Goal: Register for event/course: Sign up to attend an event or enroll in a course

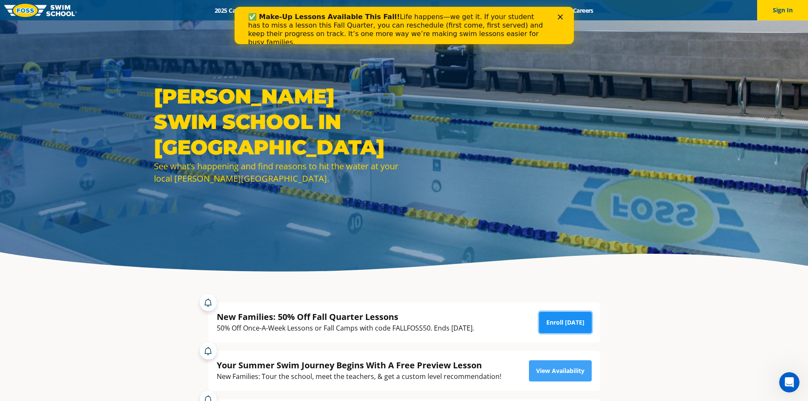
click at [566, 321] on link "Enroll Today" at bounding box center [565, 322] width 53 height 21
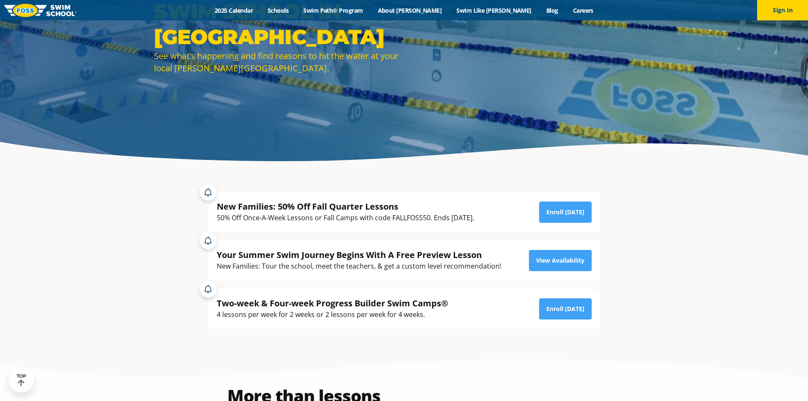
scroll to position [127, 0]
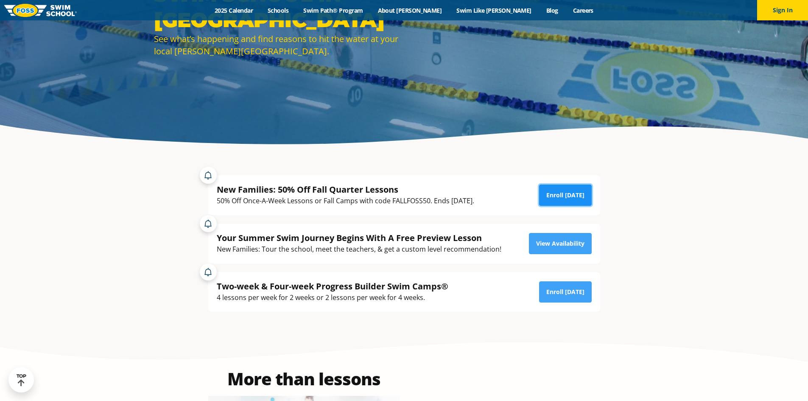
click at [552, 195] on link "Enroll Today" at bounding box center [565, 194] width 53 height 21
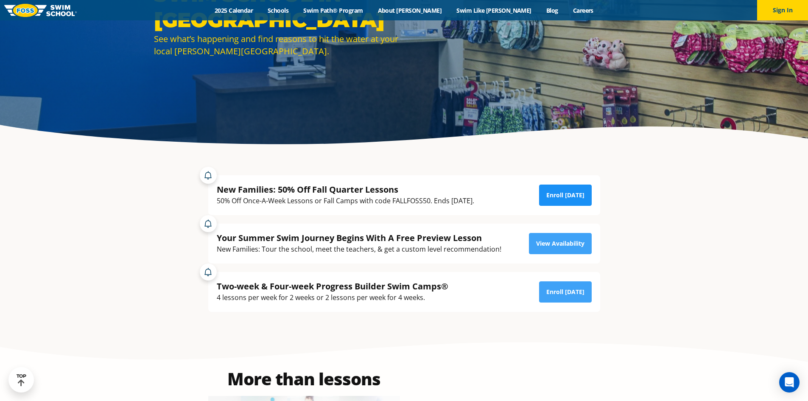
drag, startPoint x: 538, startPoint y: 191, endPoint x: 564, endPoint y: 198, distance: 26.6
click at [544, 195] on div "New Families: 50% Off Fall Quarter Lessons 50% Off Once-A-Week Lessons or Fall …" at bounding box center [404, 195] width 375 height 23
click at [564, 198] on link "Enroll Today" at bounding box center [565, 194] width 53 height 21
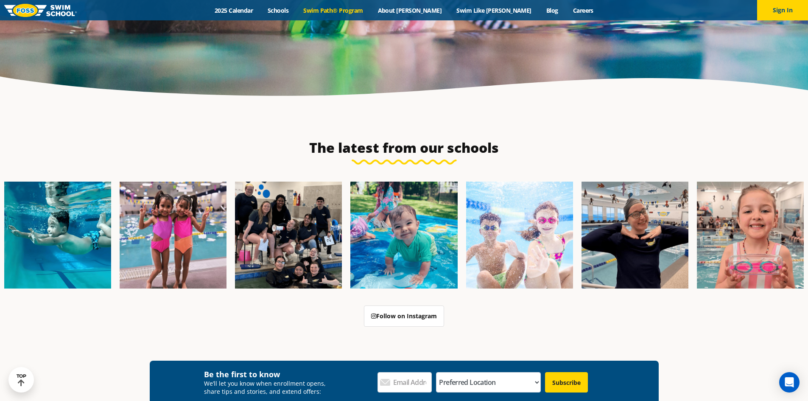
scroll to position [2205, 0]
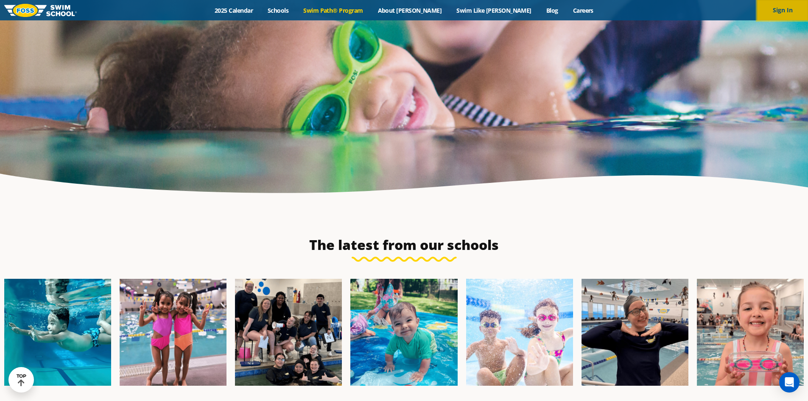
click at [788, 7] on button "Sign In" at bounding box center [782, 10] width 51 height 20
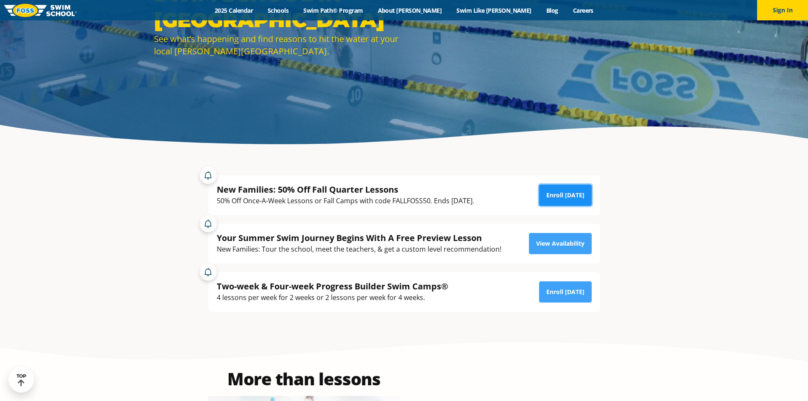
click at [568, 194] on link "Enroll [DATE]" at bounding box center [565, 194] width 53 height 21
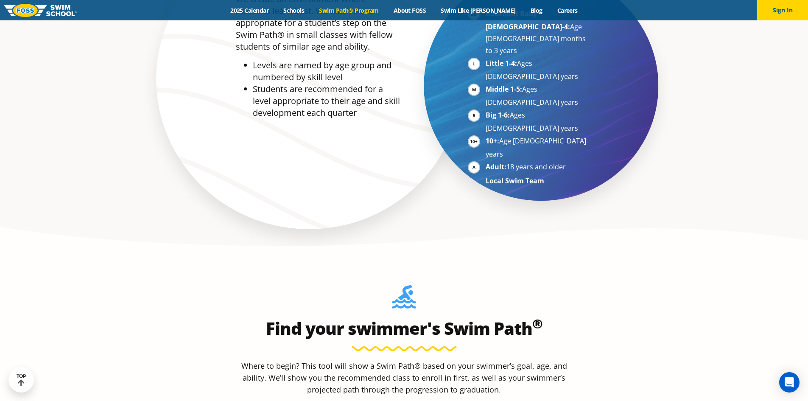
scroll to position [500, 0]
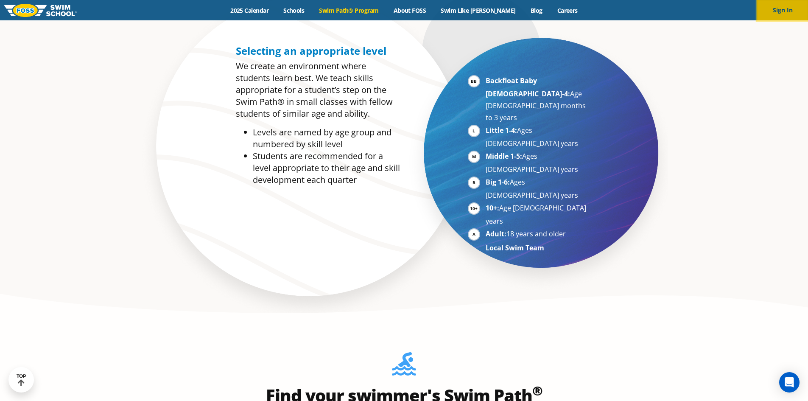
click at [784, 8] on button "Sign In" at bounding box center [782, 10] width 51 height 20
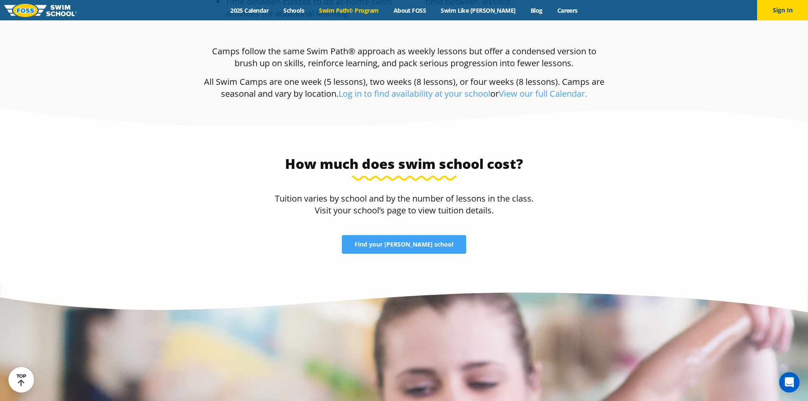
scroll to position [1696, 0]
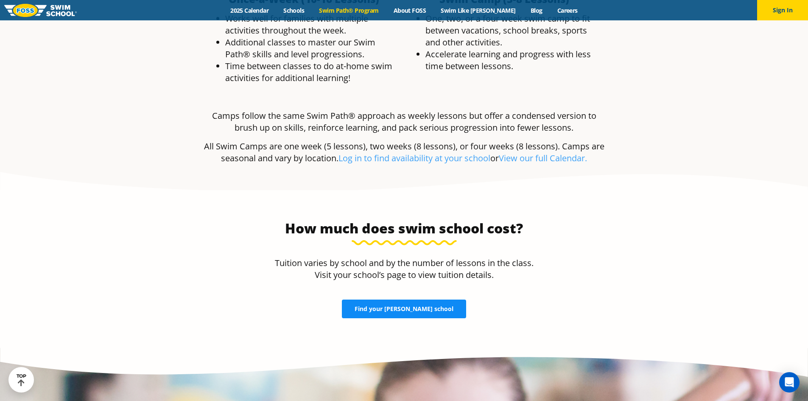
click at [413, 306] on span "Find your FOSS school" at bounding box center [403, 309] width 99 height 6
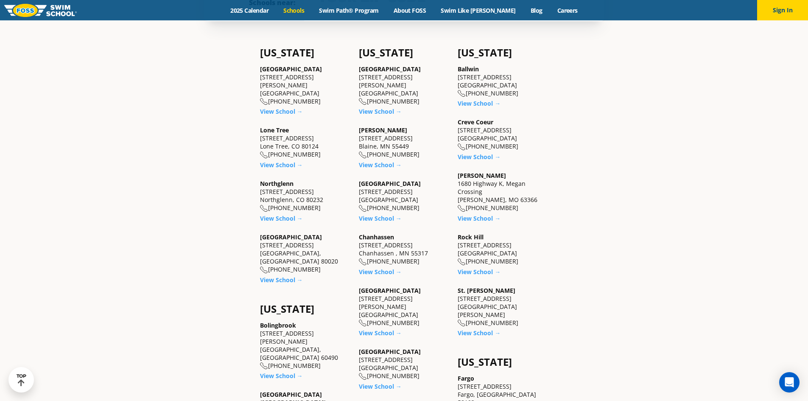
scroll to position [339, 0]
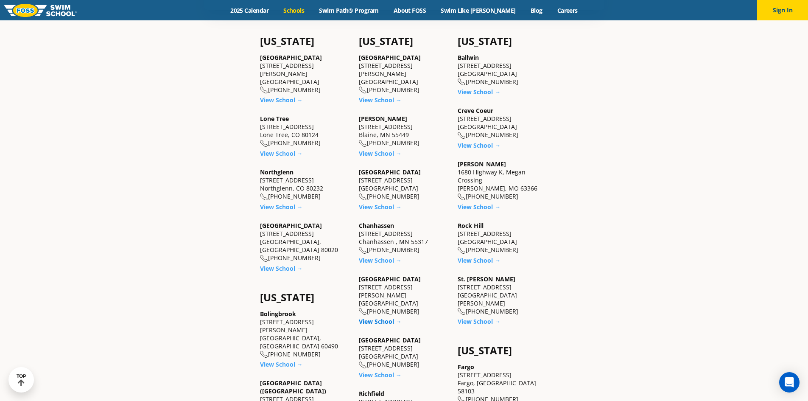
click at [376, 317] on link "View School →" at bounding box center [380, 321] width 43 height 8
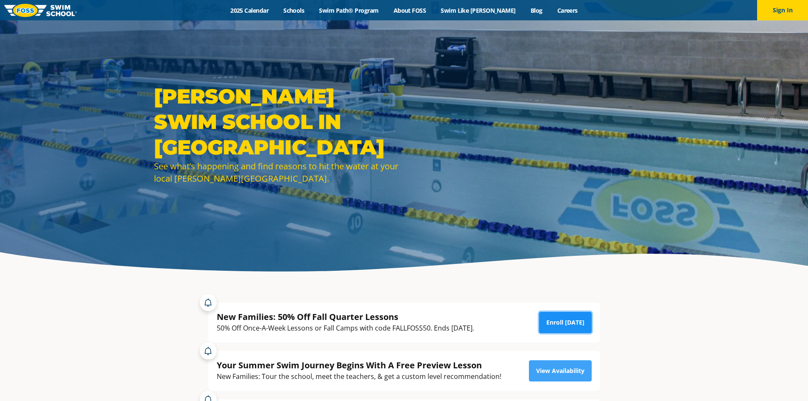
click at [556, 319] on link "Enroll Today" at bounding box center [565, 322] width 53 height 21
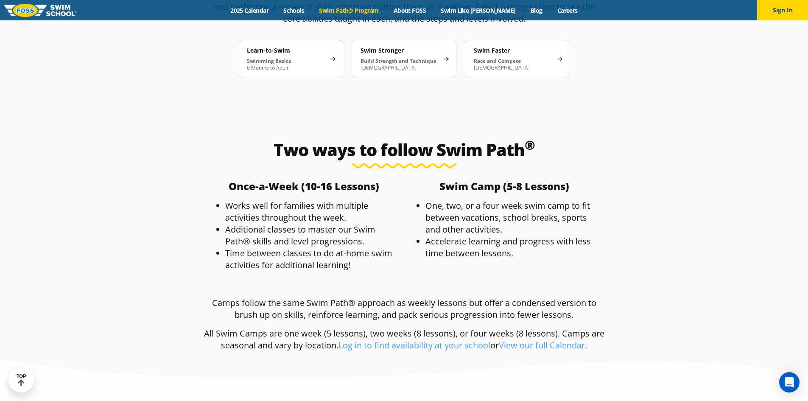
scroll to position [1526, 0]
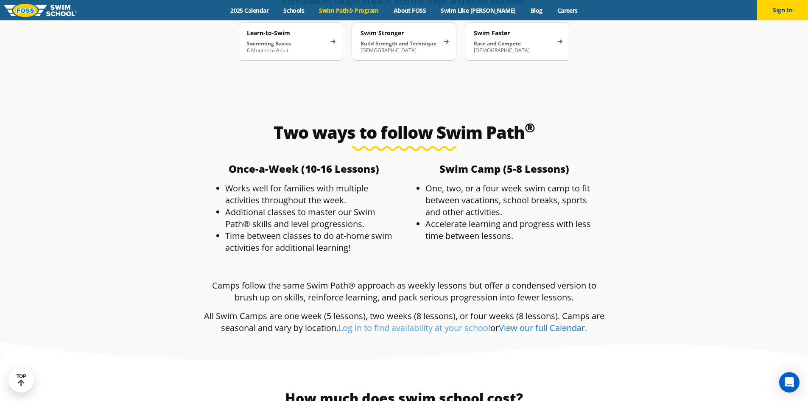
click at [532, 322] on link "View our full Calendar." at bounding box center [543, 327] width 88 height 11
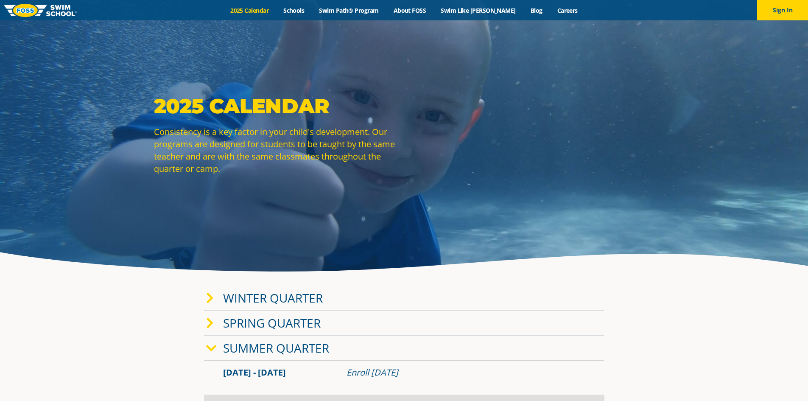
click at [263, 294] on link "Winter Quarter" at bounding box center [273, 298] width 100 height 16
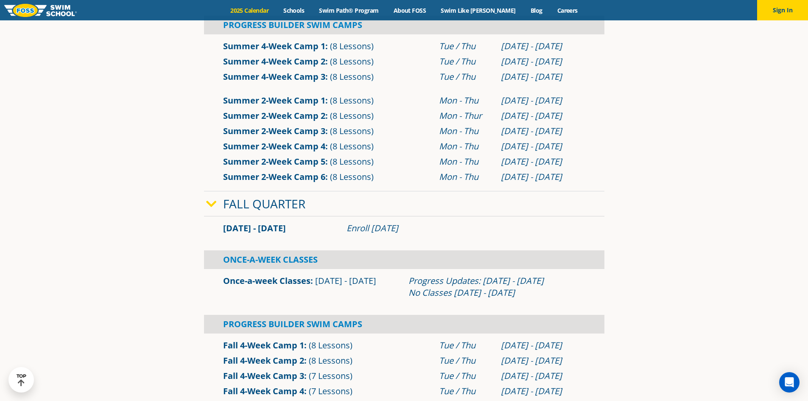
scroll to position [636, 0]
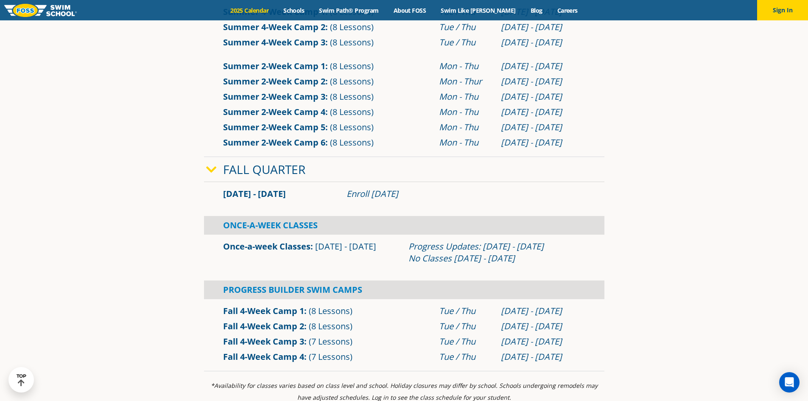
click at [277, 247] on link "Once-a-week Classes" at bounding box center [266, 245] width 87 height 11
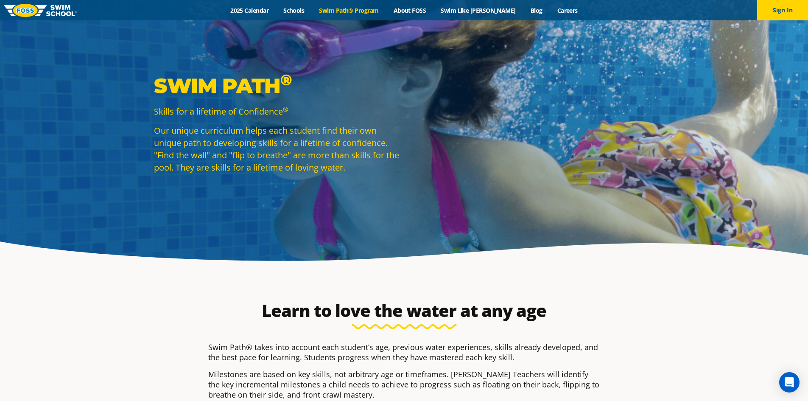
scroll to position [42, 0]
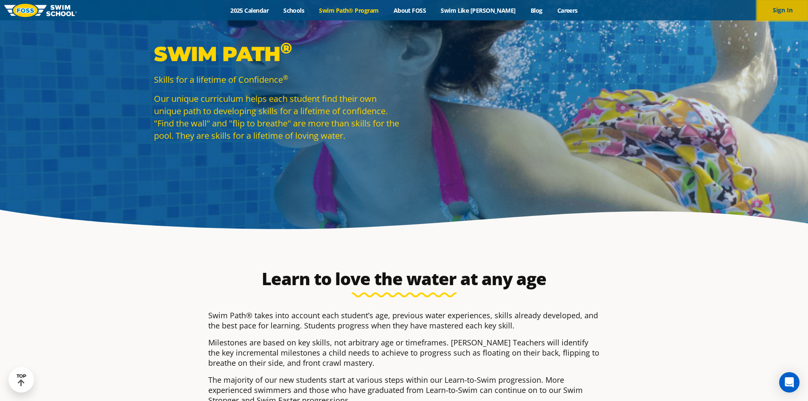
click at [795, 8] on button "Sign In" at bounding box center [782, 10] width 51 height 20
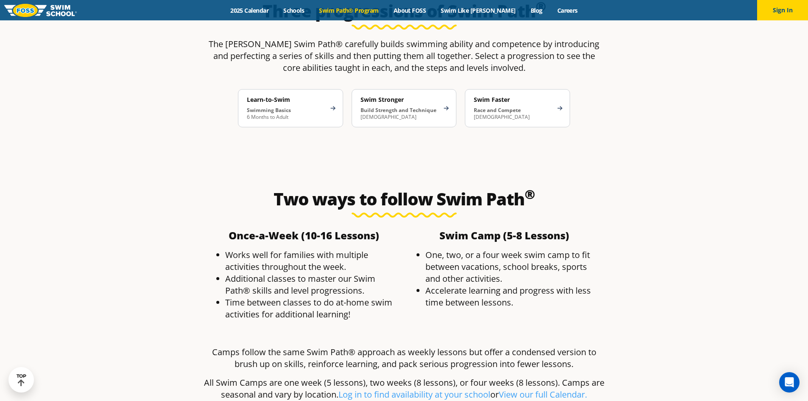
scroll to position [1518, 0]
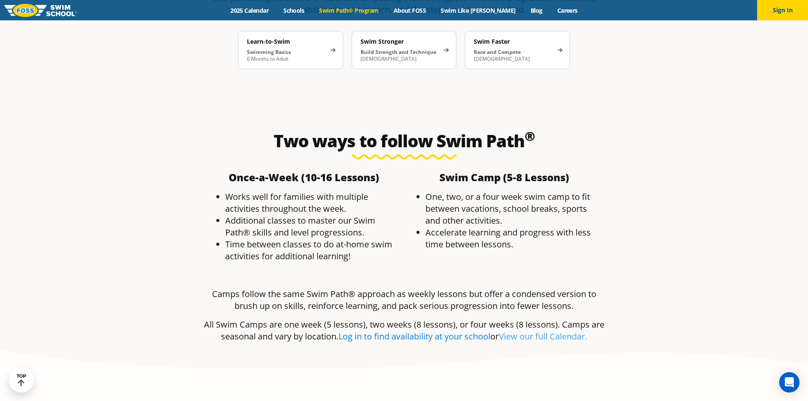
click at [400, 330] on link "Log in to find availability at your school" at bounding box center [414, 335] width 152 height 11
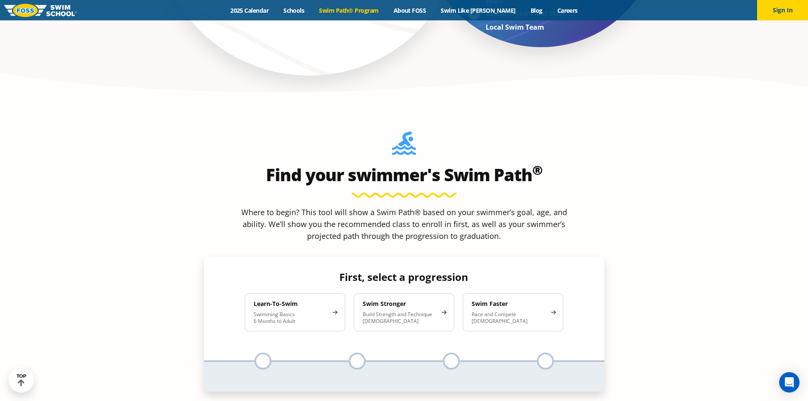
scroll to position [763, 0]
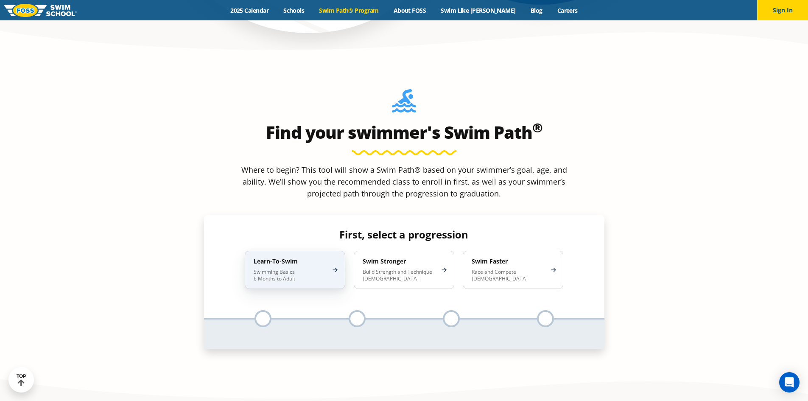
click at [276, 268] on p "Swimming Basics 6 Months to Adult" at bounding box center [291, 275] width 74 height 14
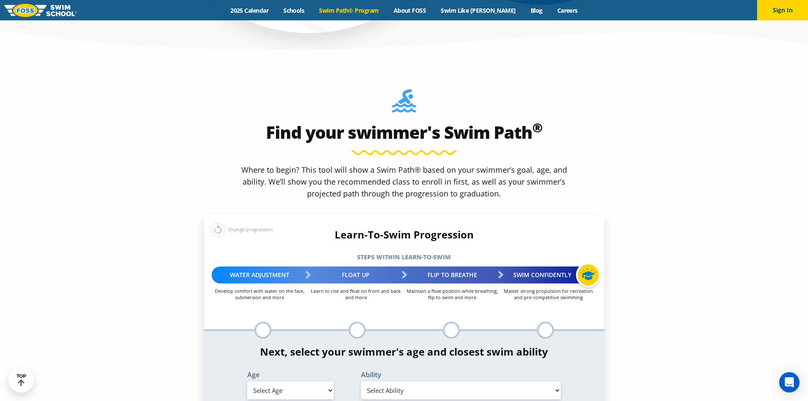
click at [282, 381] on select "Select Age 6 months - 1 year 1 year 2 years 3 years 4 years 5 years 6 years 7 y…" at bounding box center [290, 390] width 86 height 18
select select "6-years"
click at [247, 381] on select "Select Age 6 months - 1 year 1 year 2 years 3 years 4 years 5 years 6 years 7 y…" at bounding box center [290, 390] width 86 height 18
click at [406, 381] on select "Select Ability First in-water experience When in the water, reliant on a life j…" at bounding box center [461, 390] width 200 height 18
select select "6-years-in-open-water-able-to-swim-for-at-least-15-ft-back-to-safety-while-flip…"
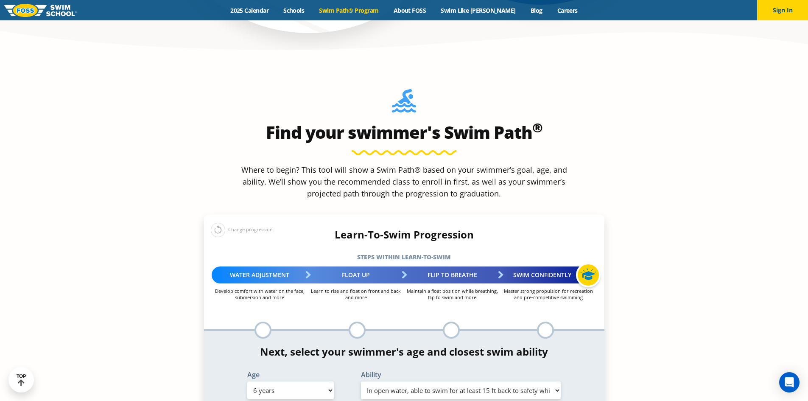
click at [361, 381] on select "Select Ability First in-water experience When in the water, reliant on a life j…" at bounding box center [461, 390] width 200 height 18
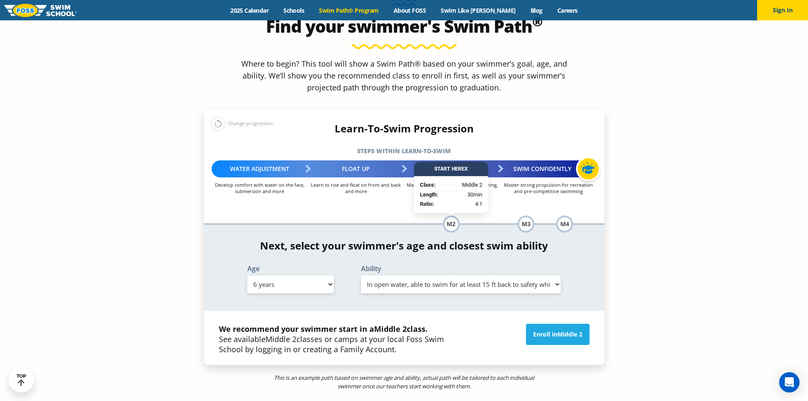
scroll to position [890, 0]
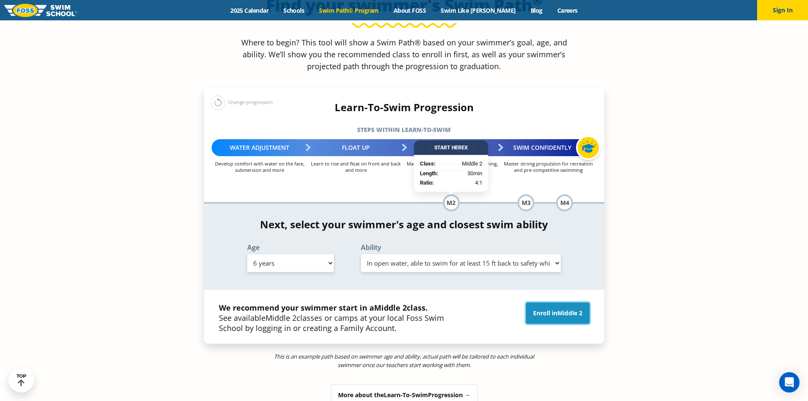
click at [561, 309] on span "Middle 2" at bounding box center [569, 313] width 25 height 8
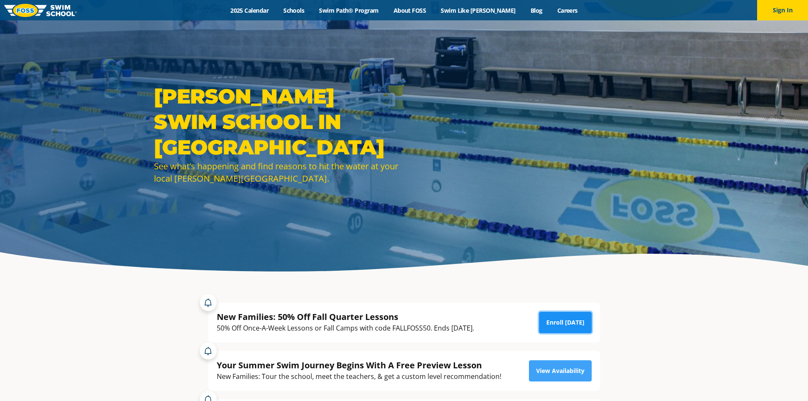
click at [576, 325] on link "Enroll Today" at bounding box center [565, 322] width 53 height 21
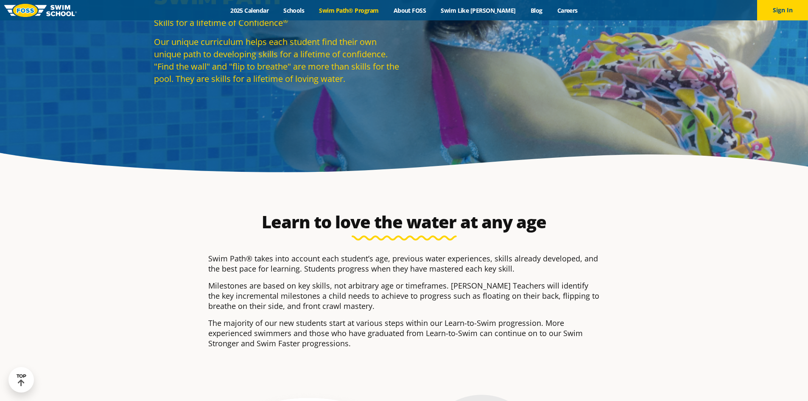
scroll to position [85, 0]
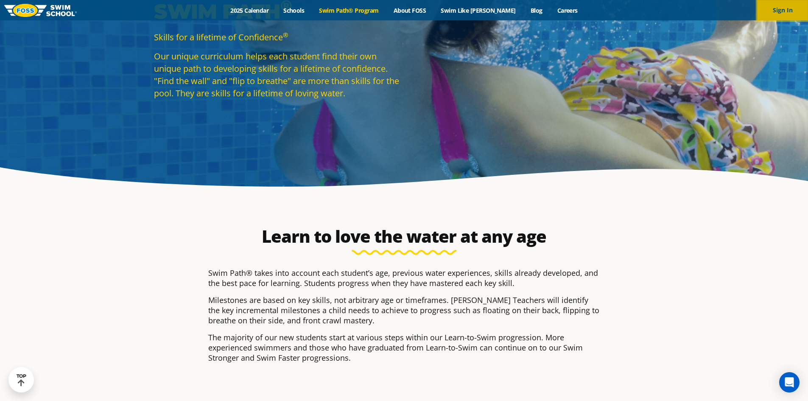
click at [785, 10] on button "Sign In" at bounding box center [782, 10] width 51 height 20
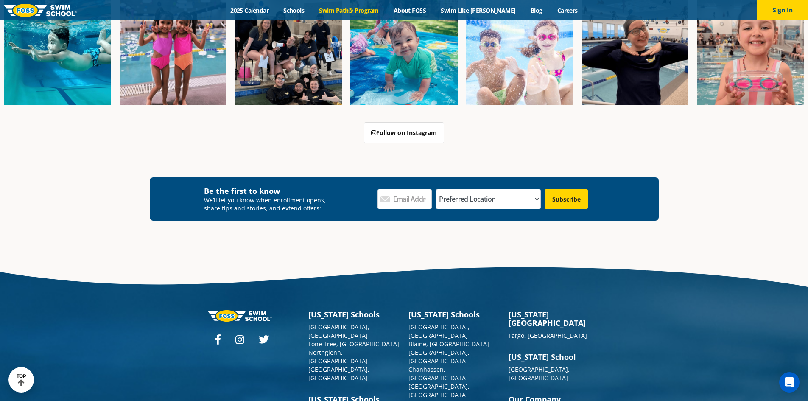
scroll to position [2366, 0]
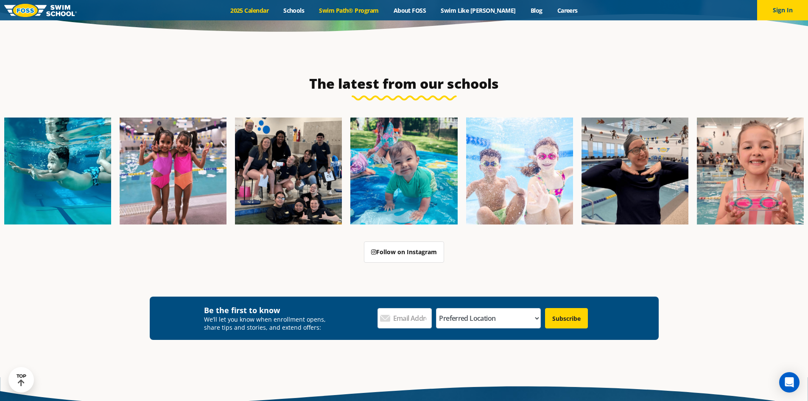
click at [256, 12] on link "2025 Calendar" at bounding box center [249, 10] width 53 height 8
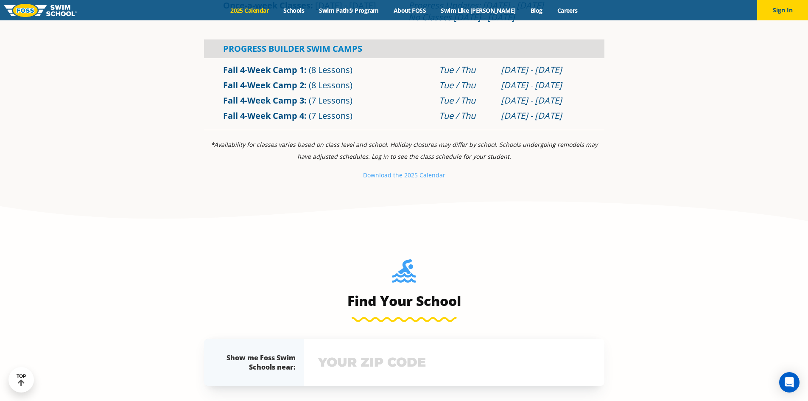
scroll to position [848, 0]
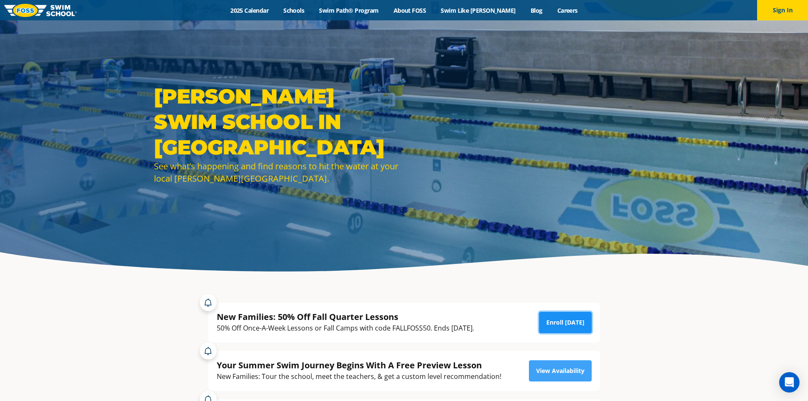
drag, startPoint x: 574, startPoint y: 325, endPoint x: 567, endPoint y: 317, distance: 10.9
click at [574, 325] on link "Enroll Today" at bounding box center [565, 322] width 53 height 21
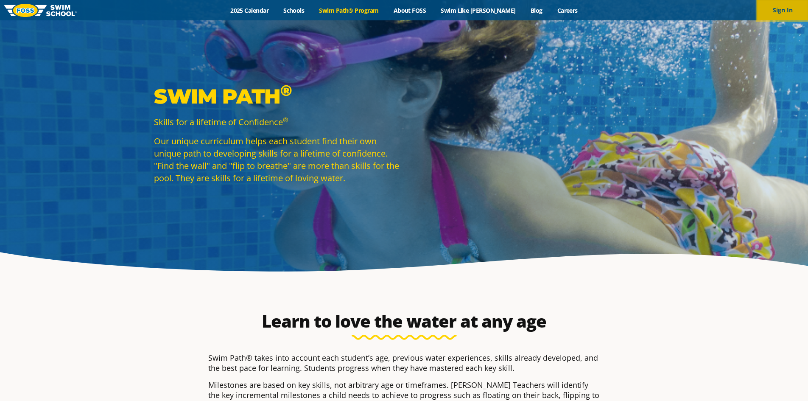
click at [787, 13] on button "Sign In" at bounding box center [782, 10] width 51 height 20
